Goal: Find contact information: Obtain details needed to contact an individual or organization

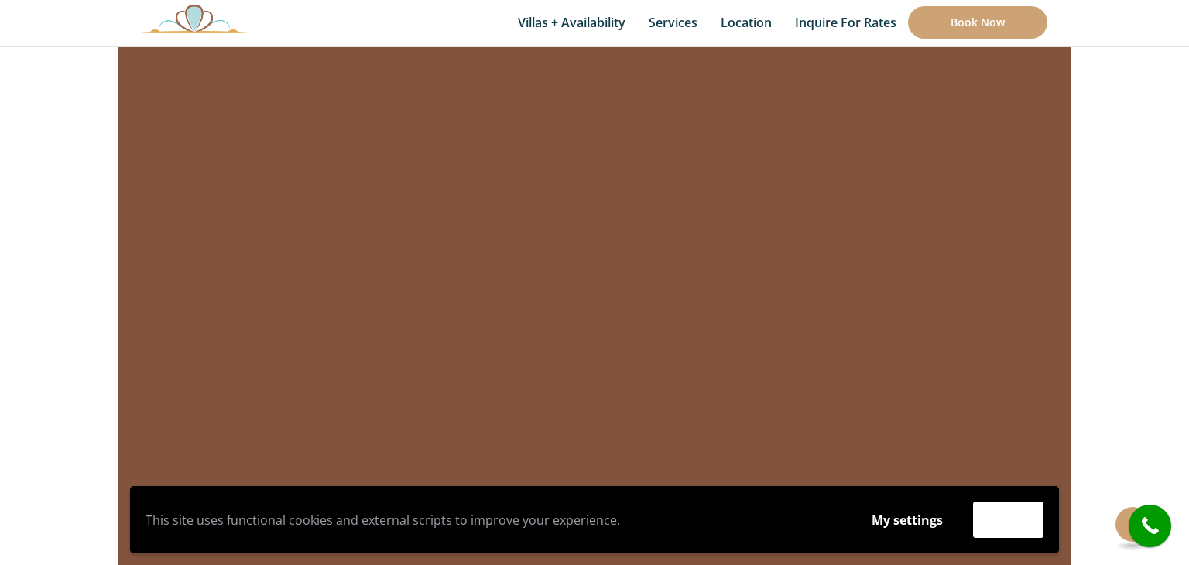
scroll to position [10675, 0]
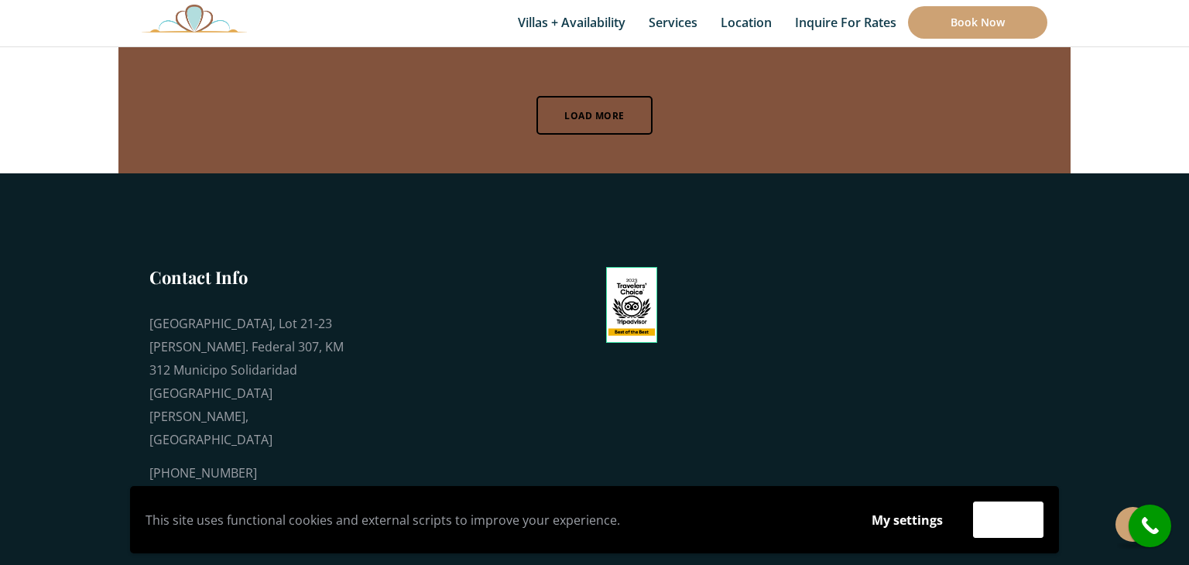
drag, startPoint x: 255, startPoint y: 386, endPoint x: 152, endPoint y: 382, distance: 103.8
click at [152, 461] on div "[PHONE_NUMBER]" at bounding box center [249, 472] width 201 height 23
copy div "[PHONE_NUMBER]"
drag, startPoint x: 351, startPoint y: 417, endPoint x: 152, endPoint y: 423, distance: 199.0
click at [152, 423] on div "Contact Info [GEOGRAPHIC_DATA], Lot 21-23 [PERSON_NAME]. Federal 307, KM 312 Mu…" at bounding box center [246, 401] width 232 height 273
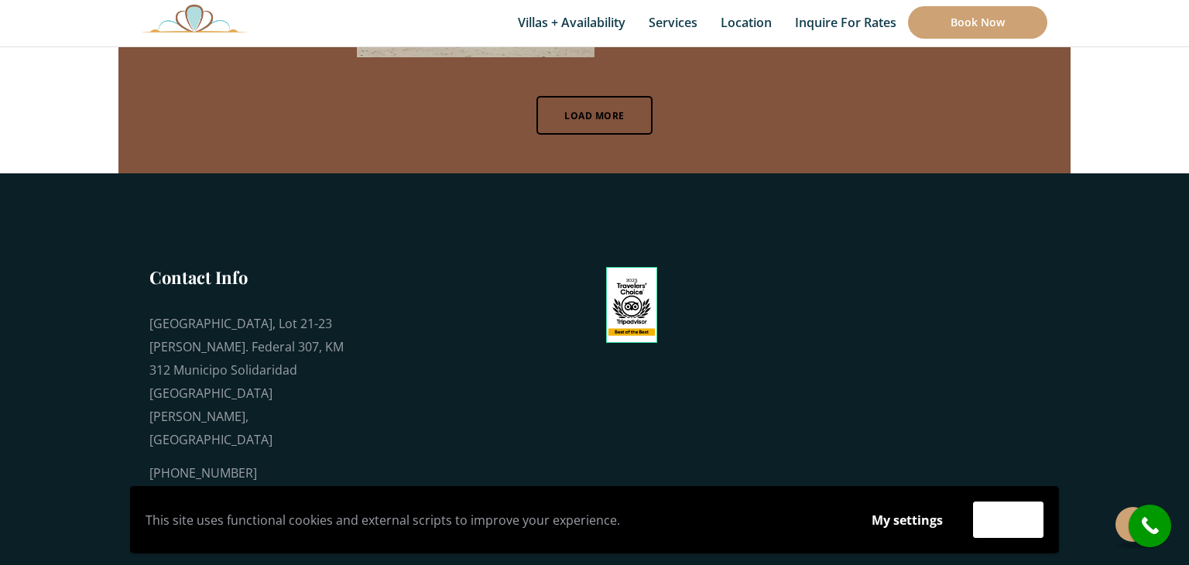
click at [348, 492] on div "[EMAIL_ADDRESS][DOMAIN_NAME]" at bounding box center [249, 503] width 201 height 23
drag, startPoint x: 351, startPoint y: 422, endPoint x: 133, endPoint y: 421, distance: 217.5
click at [133, 421] on div "Contact Info [GEOGRAPHIC_DATA], Lot 21-23 [PERSON_NAME]. Federal 307, KM 312 Mu…" at bounding box center [246, 401] width 232 height 273
copy div "[EMAIL_ADDRESS][DOMAIN_NAME]"
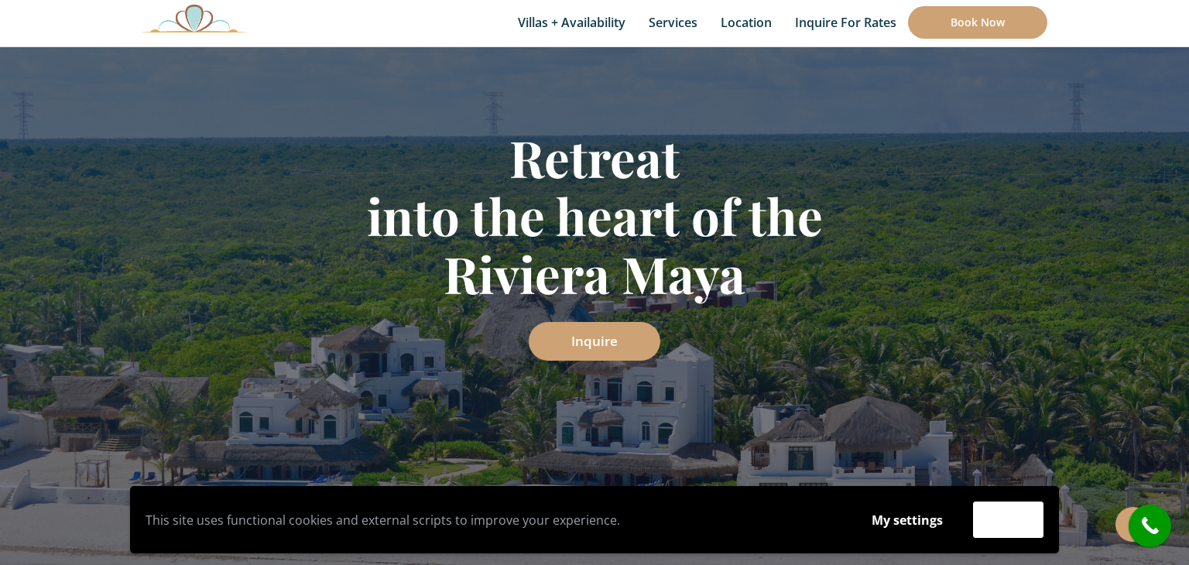
scroll to position [0, 0]
